Goal: Information Seeking & Learning: Learn about a topic

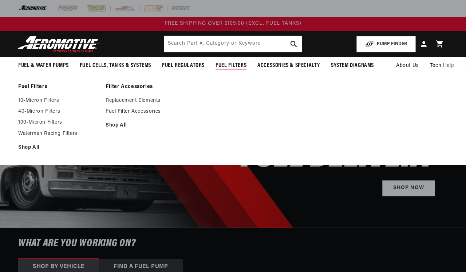
click at [234, 62] on span "Fuel Filters" at bounding box center [230, 66] width 31 height 8
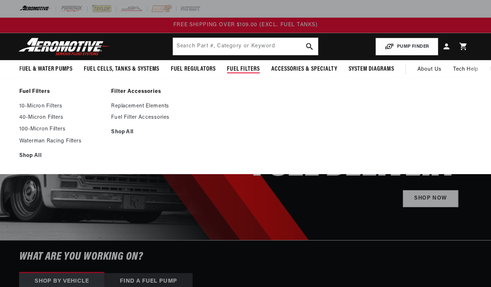
scroll to position [23, 0]
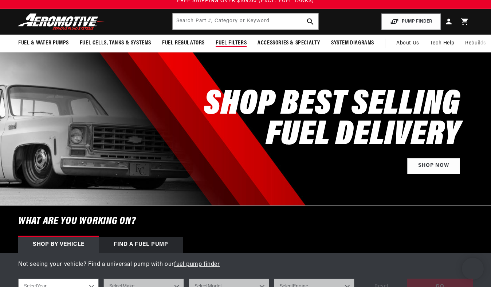
click at [230, 41] on span "Fuel Filters" at bounding box center [230, 43] width 31 height 8
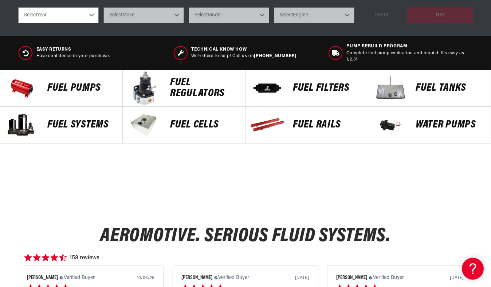
scroll to position [0, 0]
click at [299, 84] on p "FUEL FILTERS" at bounding box center [327, 88] width 68 height 11
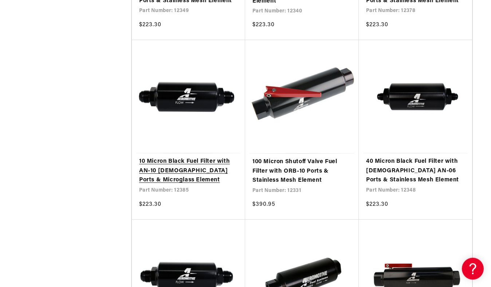
scroll to position [1225, 0]
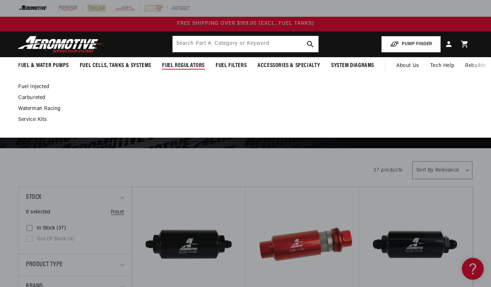
click at [186, 67] on span "Fuel Regulators" at bounding box center [183, 66] width 43 height 8
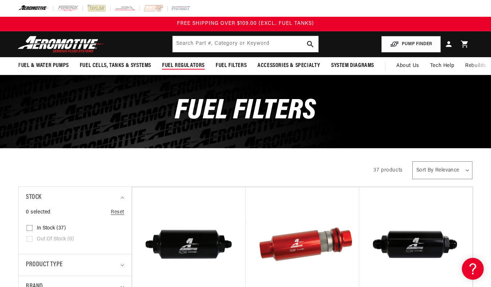
click at [186, 63] on span "Fuel Regulators" at bounding box center [183, 66] width 43 height 8
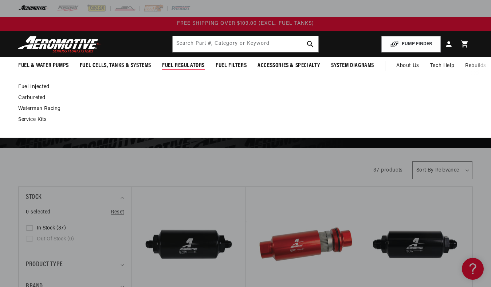
click at [40, 86] on link "Fuel Injected" at bounding box center [241, 87] width 447 height 7
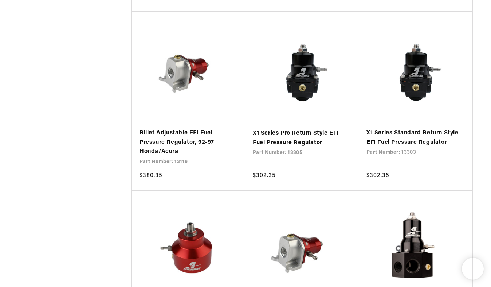
scroll to position [1310, 0]
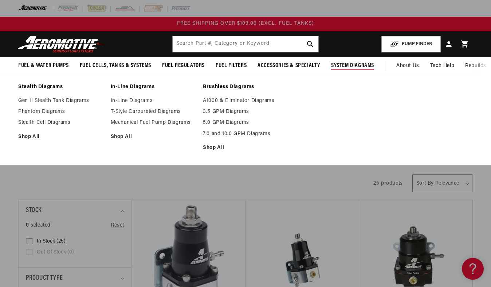
click at [344, 64] on span "System Diagrams" at bounding box center [352, 66] width 43 height 8
click at [56, 123] on link "Stealth Cell Diagrams" at bounding box center [60, 122] width 85 height 7
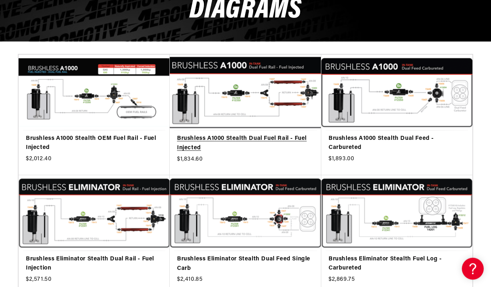
click at [286, 134] on link "Brushless A1000 Stealth Dual Fuel Rail - Fuel Injected" at bounding box center [245, 143] width 137 height 19
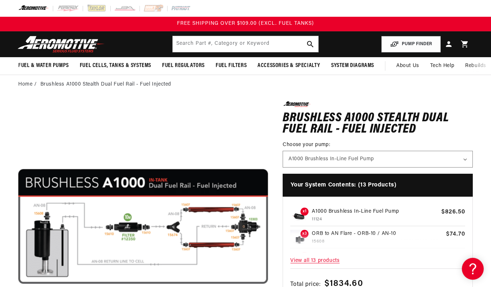
click at [356, 253] on span "View all 13 products" at bounding box center [377, 261] width 175 height 16
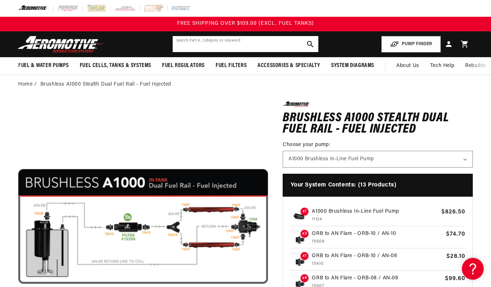
click at [278, 44] on input "text" at bounding box center [245, 44] width 146 height 16
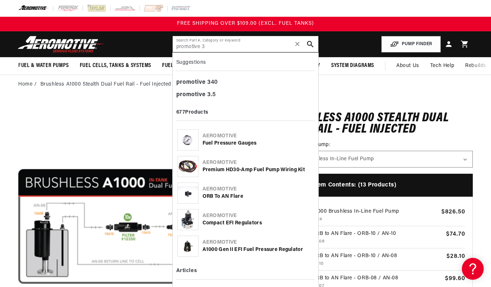
click at [177, 47] on input "promotive 3" at bounding box center [245, 44] width 146 height 16
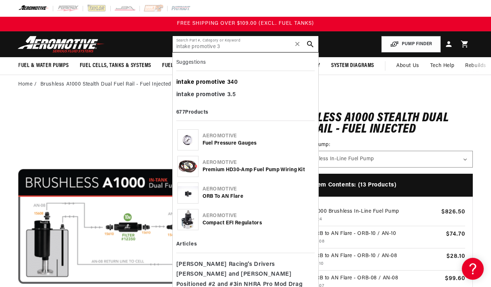
type input "intake promotive 3"
click at [232, 82] on div "intake promotive 3 40" at bounding box center [245, 82] width 139 height 12
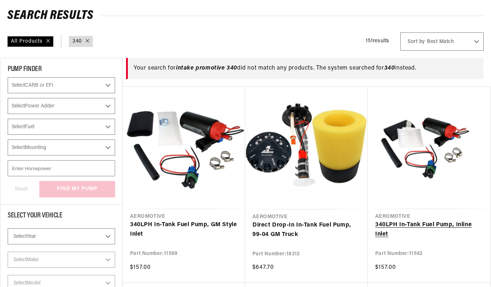
click at [427, 220] on link "340 LPH In-Tank Fuel Pump, Inline Inlet" at bounding box center [429, 229] width 108 height 19
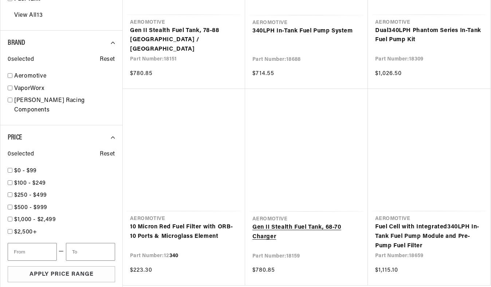
scroll to position [671, 0]
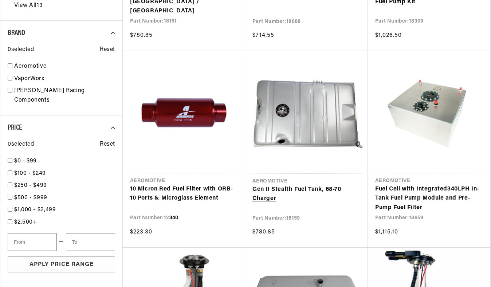
type input "340"
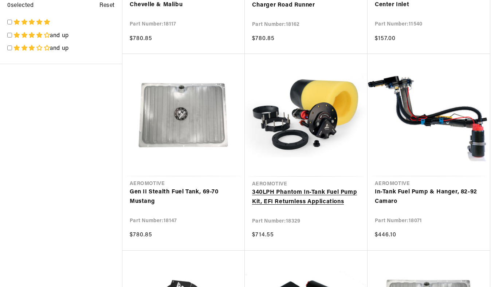
scroll to position [1270, 0]
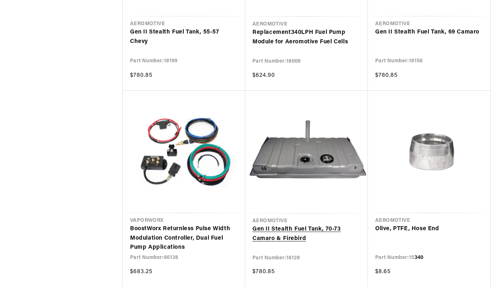
scroll to position [2204, 0]
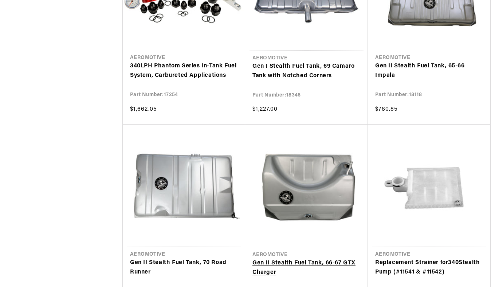
scroll to position [2975, 0]
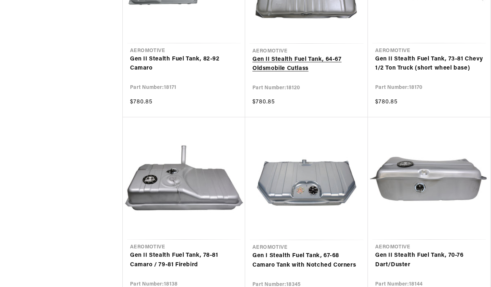
scroll to position [4564, 0]
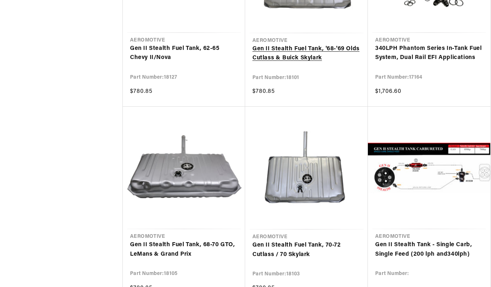
scroll to position [5331, 0]
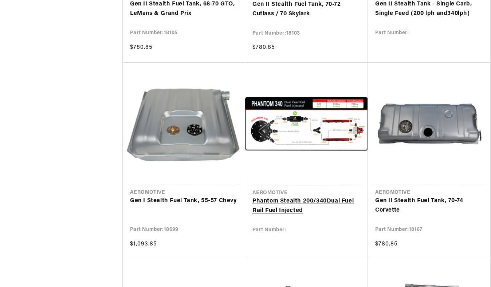
scroll to position [5575, 0]
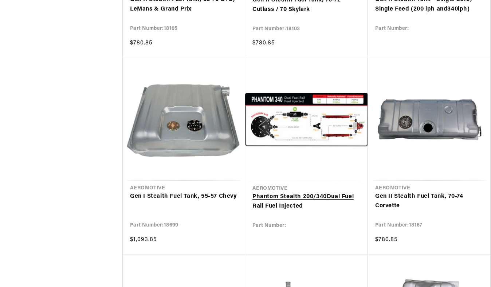
click at [296, 192] on link "Phantom Stealth 200/ 340 Dual Fuel Rail Fuel Injected" at bounding box center [306, 201] width 108 height 19
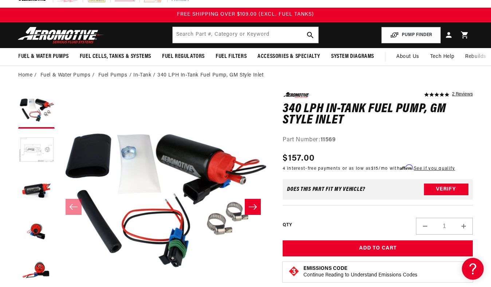
click at [249, 208] on icon "Slide right" at bounding box center [252, 206] width 9 height 7
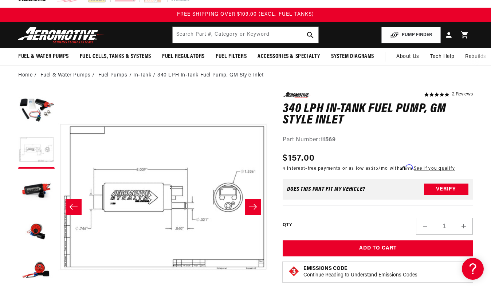
click at [249, 207] on icon "Slide right" at bounding box center [252, 206] width 9 height 7
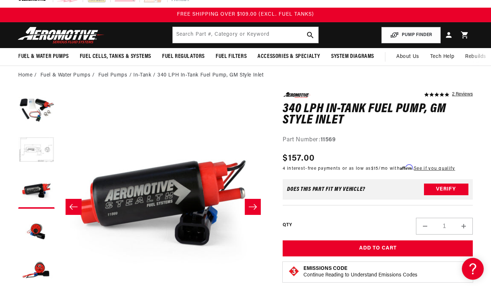
click at [249, 208] on icon "Slide right" at bounding box center [252, 206] width 9 height 7
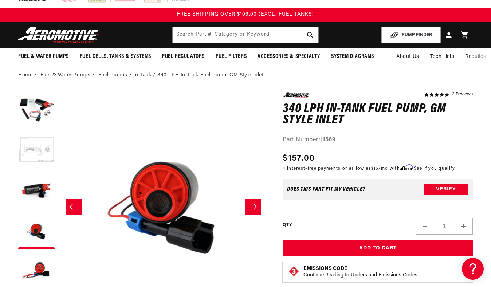
click at [249, 208] on icon "Slide right" at bounding box center [252, 206] width 9 height 7
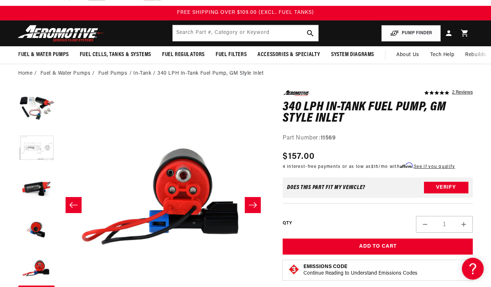
click at [248, 206] on icon "Slide right" at bounding box center [252, 204] width 9 height 7
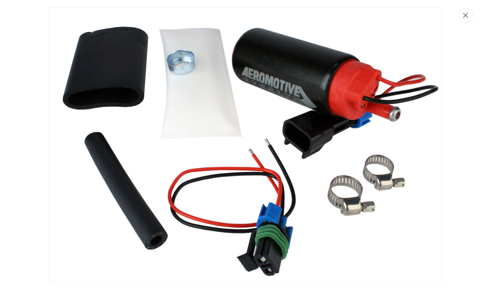
click at [464, 12] on button "Close" at bounding box center [465, 15] width 15 height 15
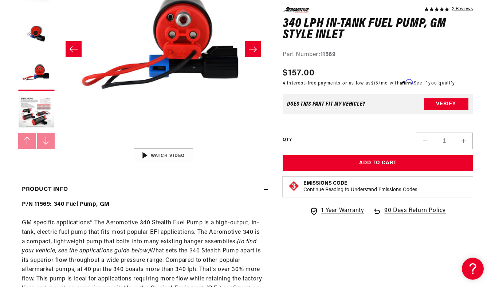
scroll to position [0, 839]
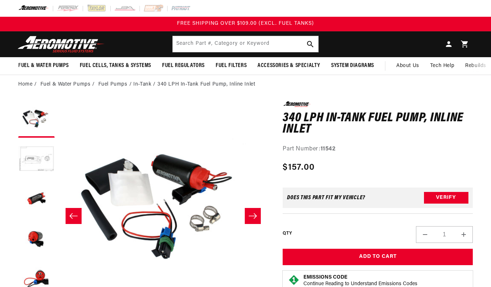
click at [250, 216] on icon "Slide right" at bounding box center [253, 215] width 8 height 5
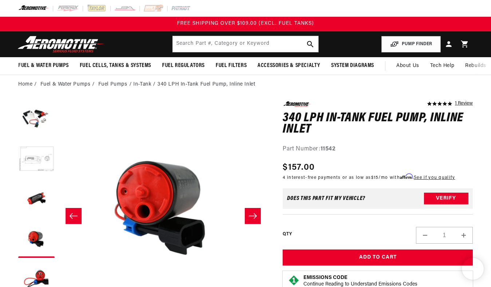
click at [250, 216] on icon "Slide right" at bounding box center [253, 215] width 8 height 5
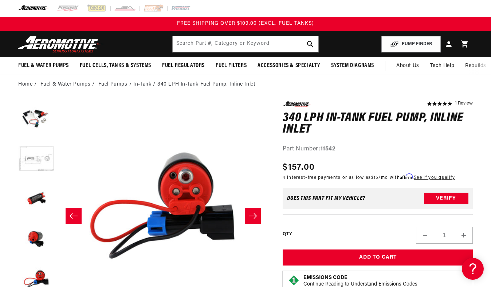
scroll to position [11, 0]
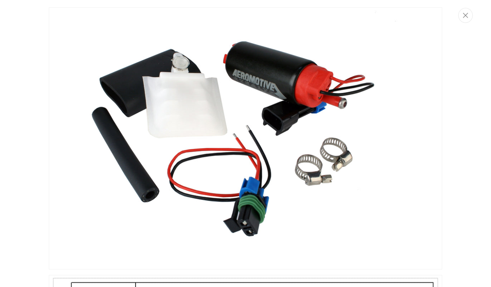
scroll to position [0, 0]
click at [466, 16] on icon "Close" at bounding box center [465, 15] width 5 height 5
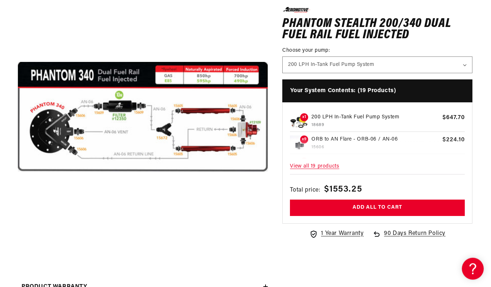
scroll to position [109, 0]
click at [18, 242] on button "Open media 1 in modal" at bounding box center [18, 242] width 0 height 0
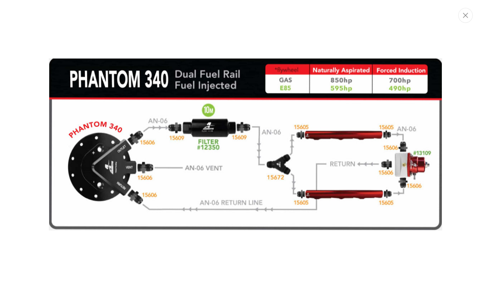
click at [215, 40] on div "Media gallery" at bounding box center [245, 143] width 491 height 287
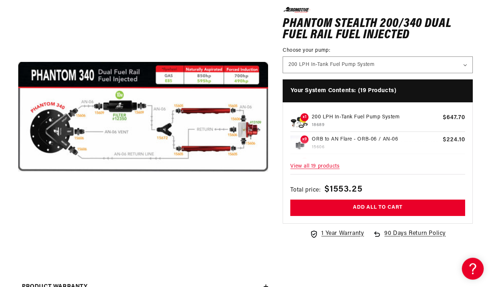
click at [329, 167] on span "View all 19 products" at bounding box center [377, 167] width 175 height 16
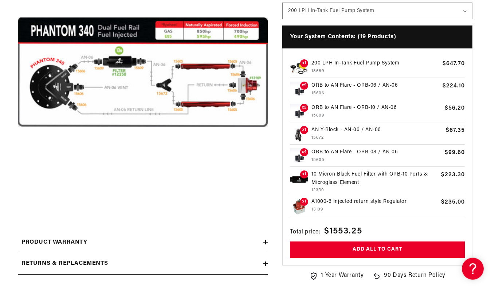
scroll to position [154, 0]
click at [345, 181] on p "10 Micron Black Fuel Filter with ORB-10 Ports & Microglass Element" at bounding box center [375, 178] width 126 height 16
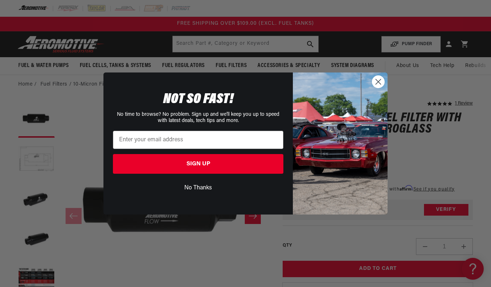
click at [375, 81] on circle "Close dialog" at bounding box center [378, 82] width 12 height 12
